Goal: Task Accomplishment & Management: Use online tool/utility

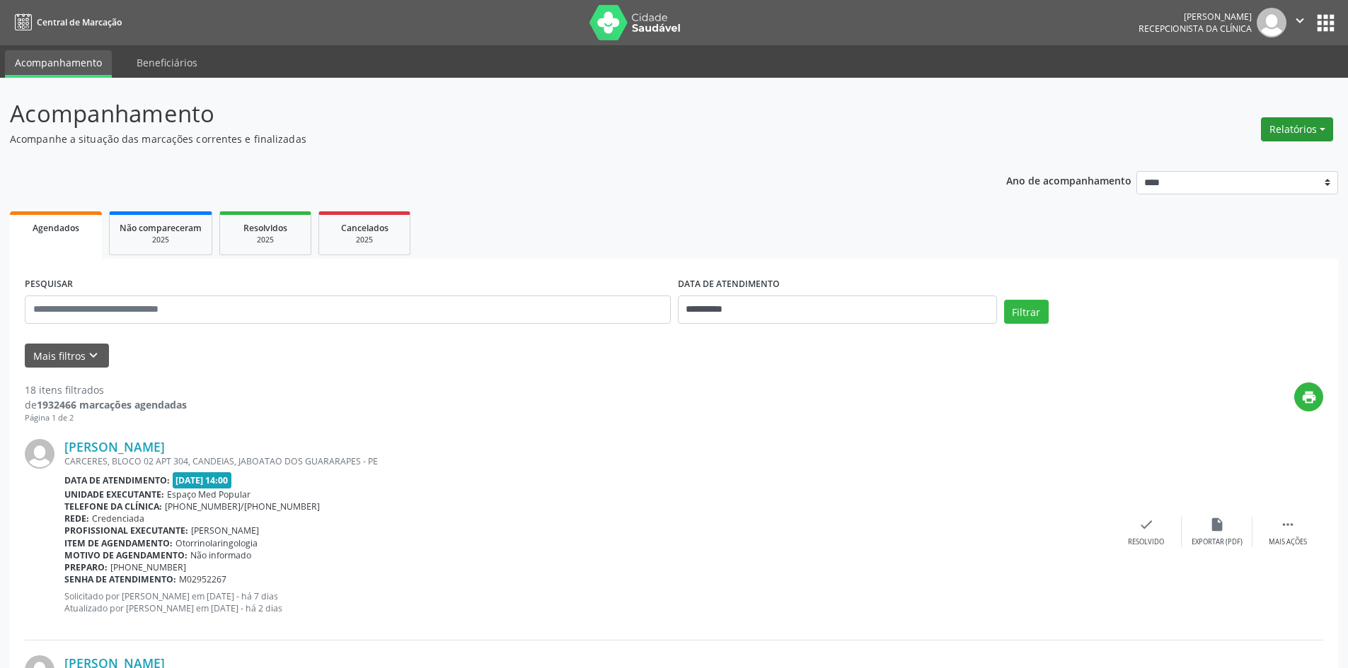
click at [1286, 125] on button "Relatórios" at bounding box center [1297, 129] width 72 height 24
click at [1249, 158] on link "Agendamentos" at bounding box center [1257, 160] width 152 height 20
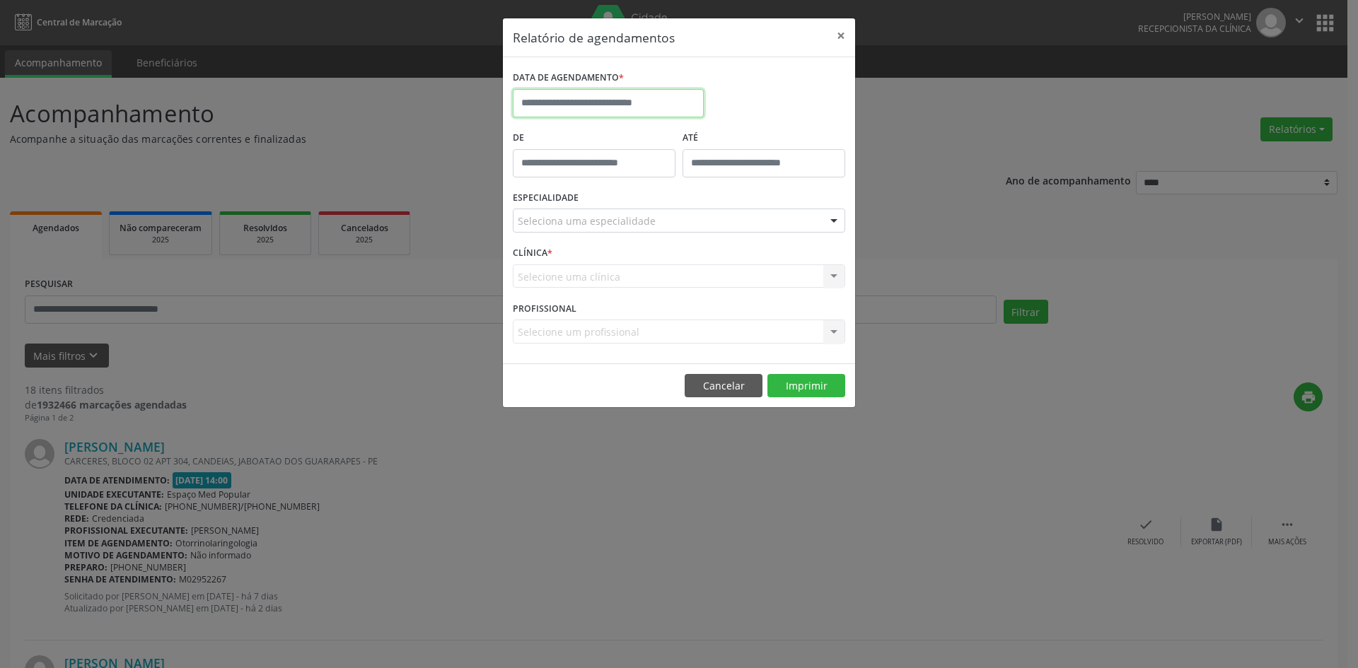
click at [635, 95] on input "text" at bounding box center [608, 103] width 191 height 28
click at [648, 179] on span "2" at bounding box center [653, 177] width 28 height 28
type input "**********"
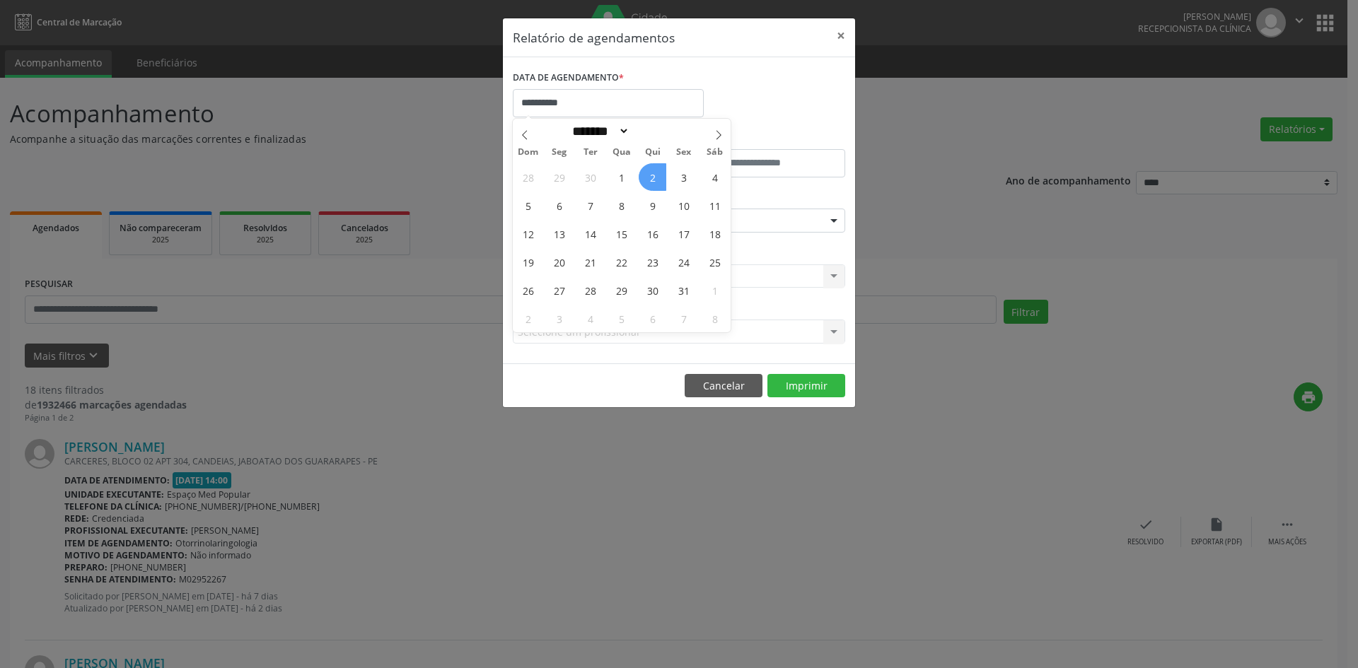
click at [648, 179] on span "2" at bounding box center [653, 177] width 28 height 28
click at [624, 213] on div "Seleciona uma especialidade" at bounding box center [679, 221] width 332 height 24
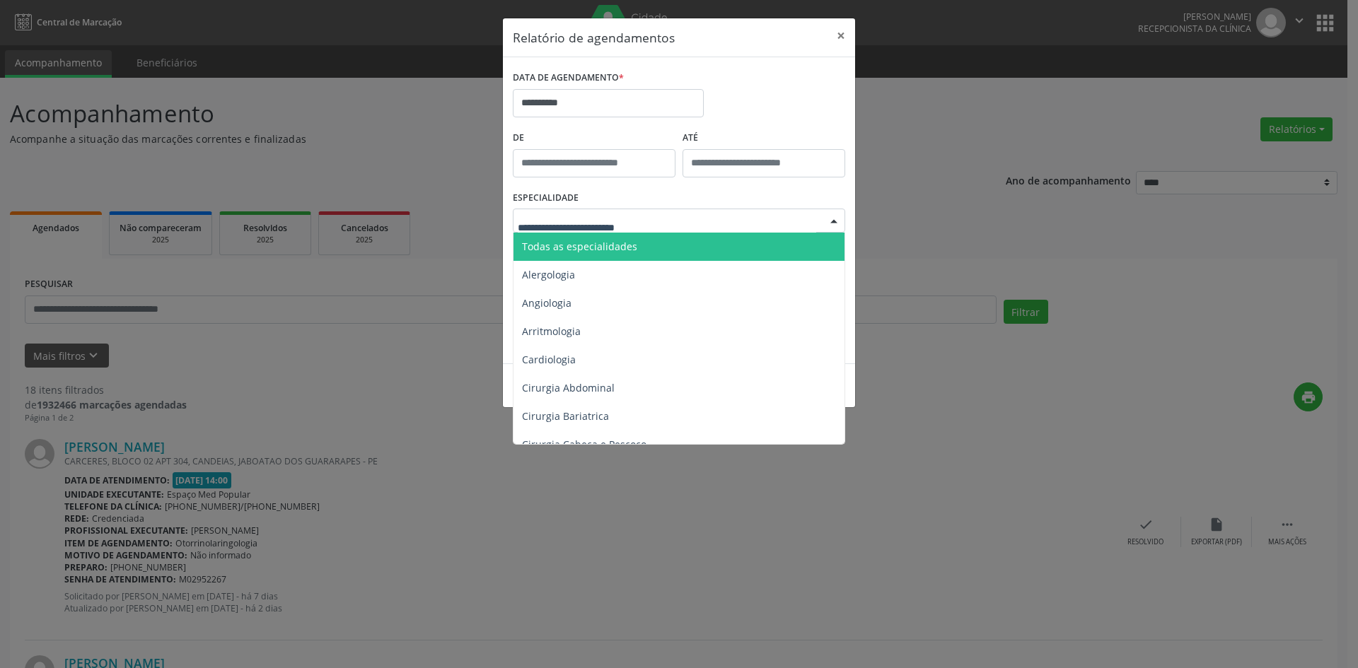
click at [613, 246] on span "Todas as especialidades" at bounding box center [579, 246] width 115 height 13
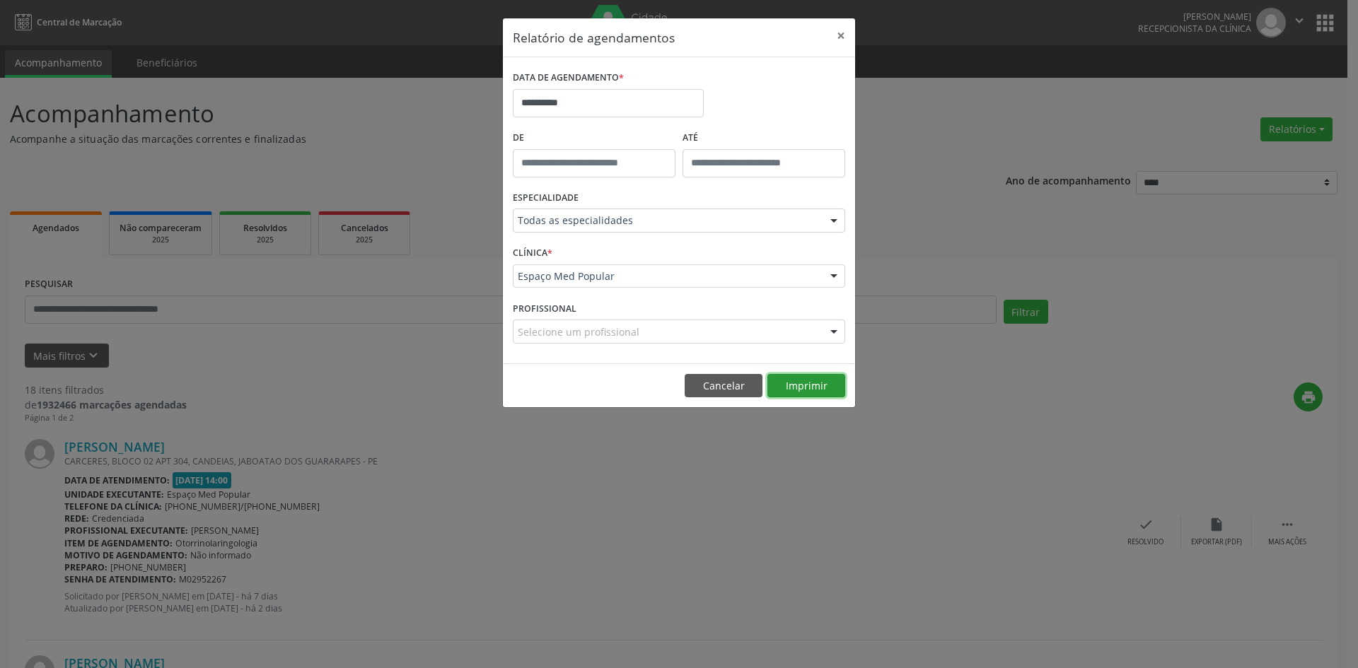
click at [812, 379] on button "Imprimir" at bounding box center [807, 386] width 78 height 24
